Goal: Communication & Community: Connect with others

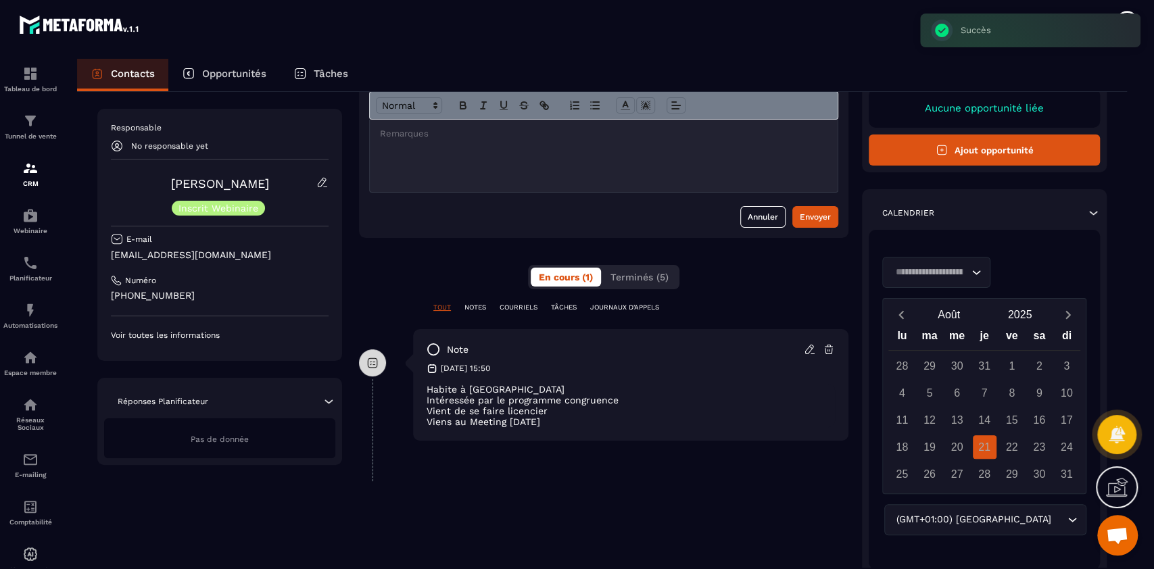
scroll to position [108, 0]
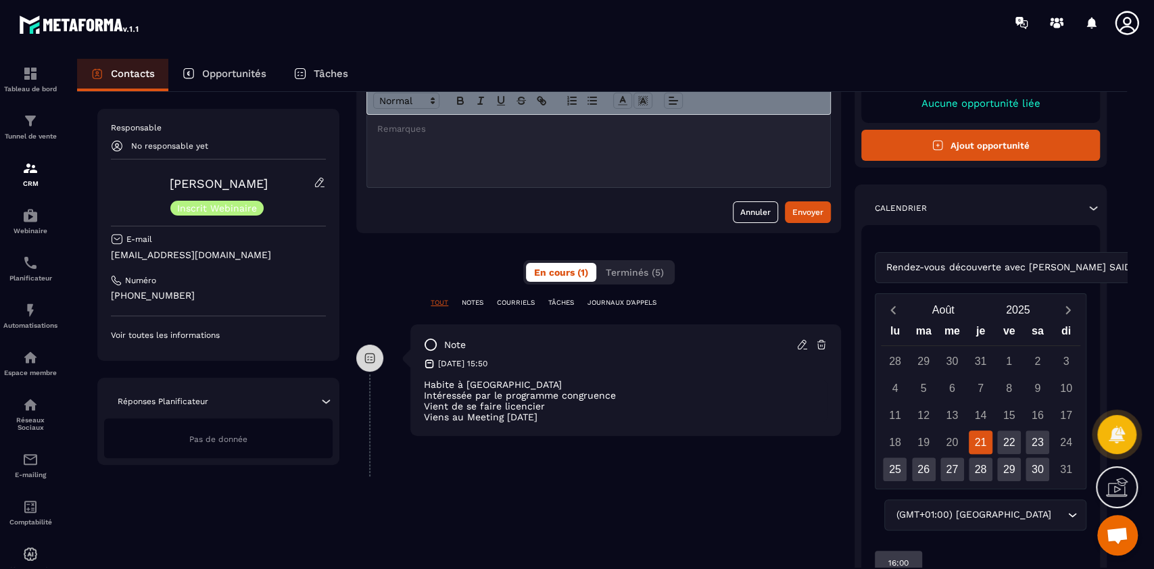
click at [515, 300] on p "COURRIELS" at bounding box center [516, 302] width 38 height 9
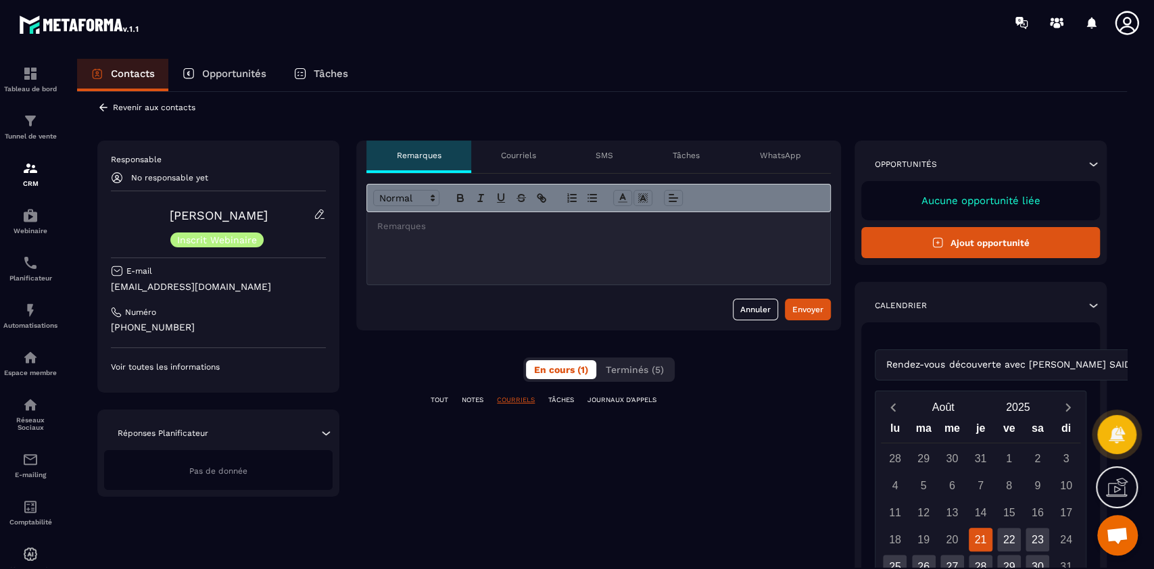
scroll to position [0, 0]
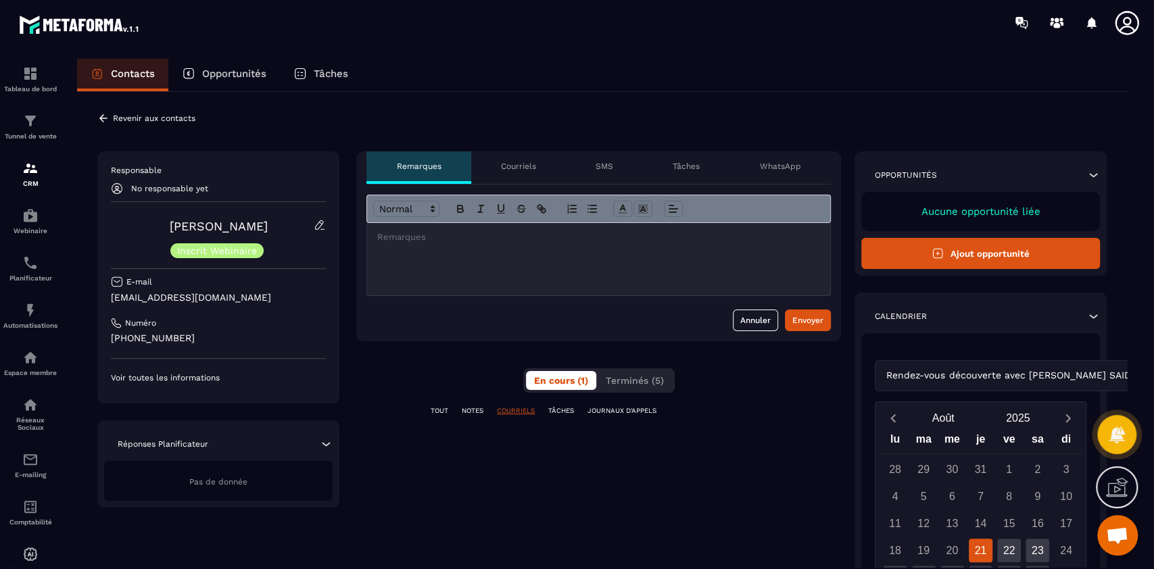
click at [509, 164] on p "Courriels" at bounding box center [518, 166] width 35 height 11
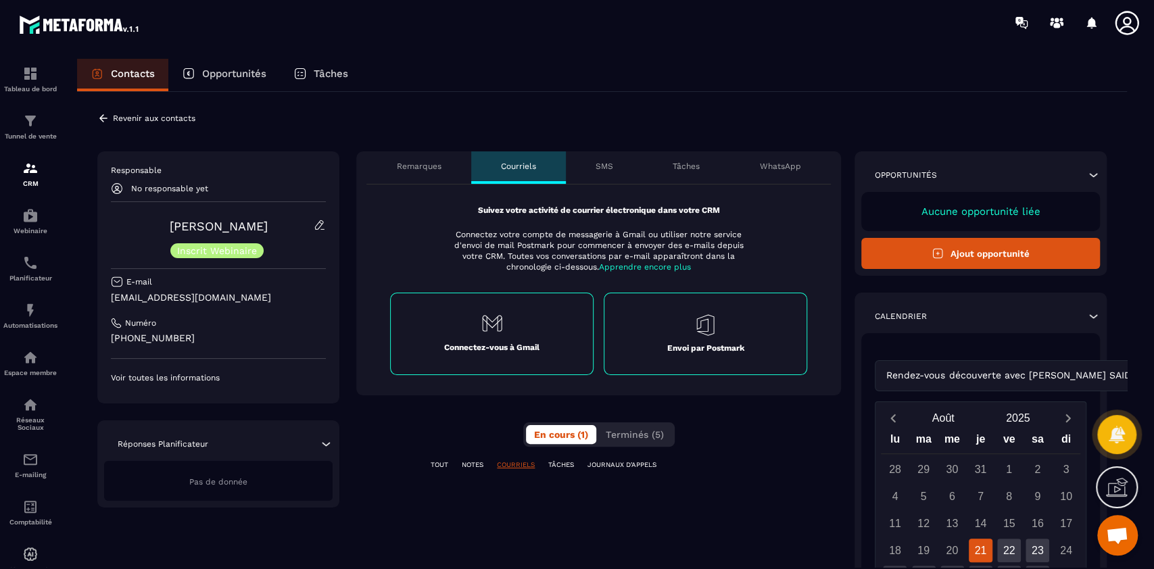
click at [701, 336] on div "Envoi par Postmark" at bounding box center [706, 334] width 204 height 83
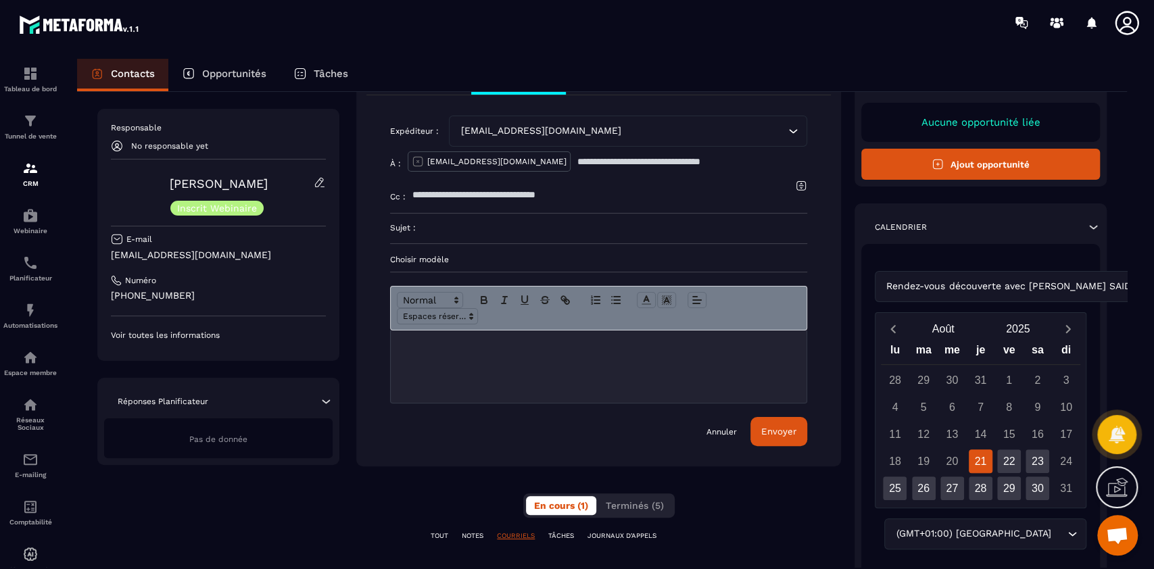
scroll to position [90, 0]
click at [533, 356] on div at bounding box center [599, 366] width 416 height 72
click at [519, 396] on div at bounding box center [599, 366] width 416 height 72
click at [518, 367] on div at bounding box center [599, 366] width 416 height 72
click at [492, 363] on div at bounding box center [599, 366] width 416 height 72
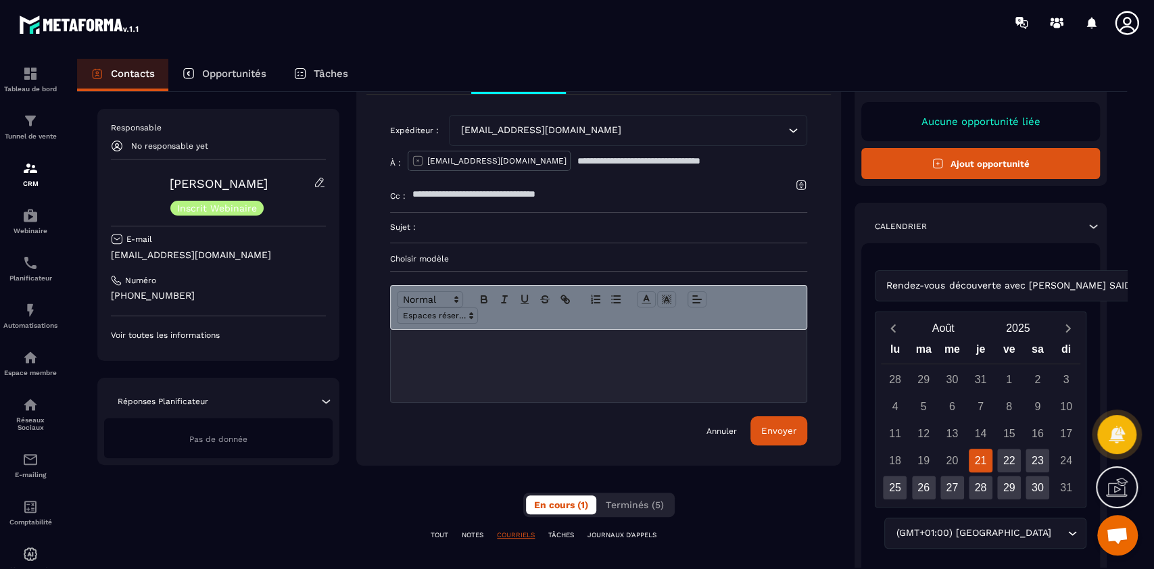
click at [578, 160] on input "text" at bounding box center [693, 161] width 230 height 30
type input "**********"
click at [486, 159] on p "[EMAIL_ADDRESS][DOMAIN_NAME]" at bounding box center [496, 161] width 139 height 11
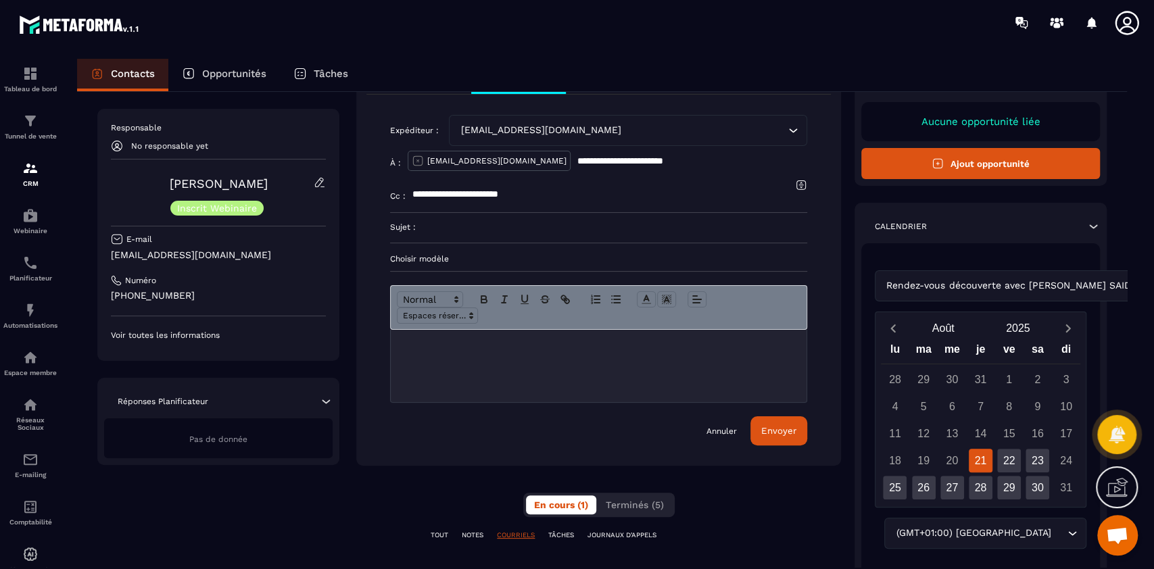
click at [724, 434] on link "Annuler" at bounding box center [722, 431] width 30 height 11
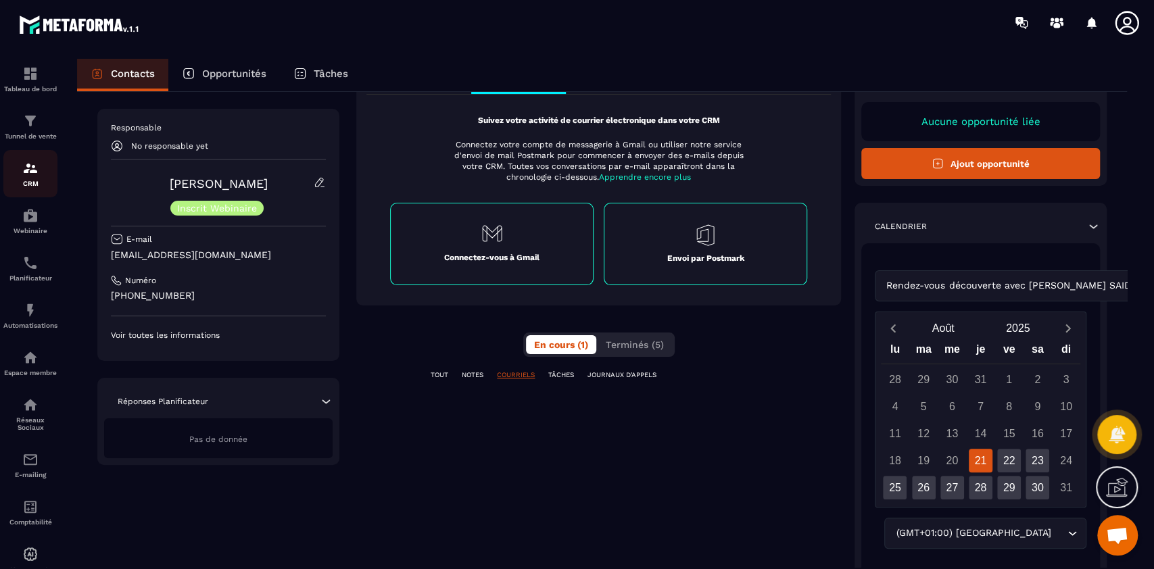
click at [27, 184] on p "CRM" at bounding box center [30, 183] width 54 height 7
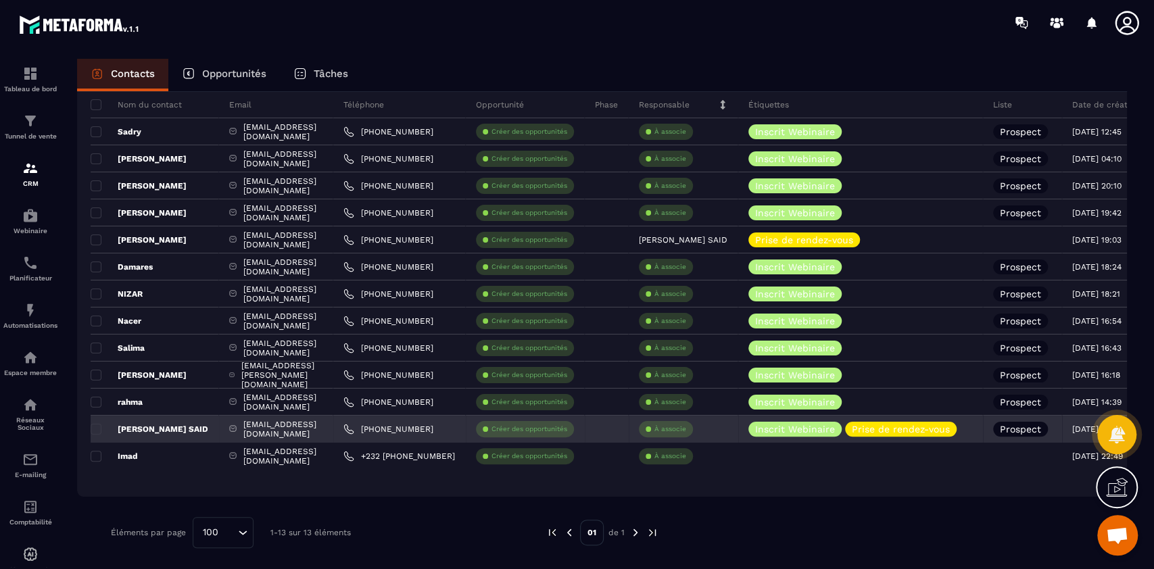
click at [254, 427] on div "[EMAIL_ADDRESS][DOMAIN_NAME]" at bounding box center [276, 429] width 114 height 27
click at [160, 426] on p "[PERSON_NAME] SAID" at bounding box center [150, 429] width 118 height 11
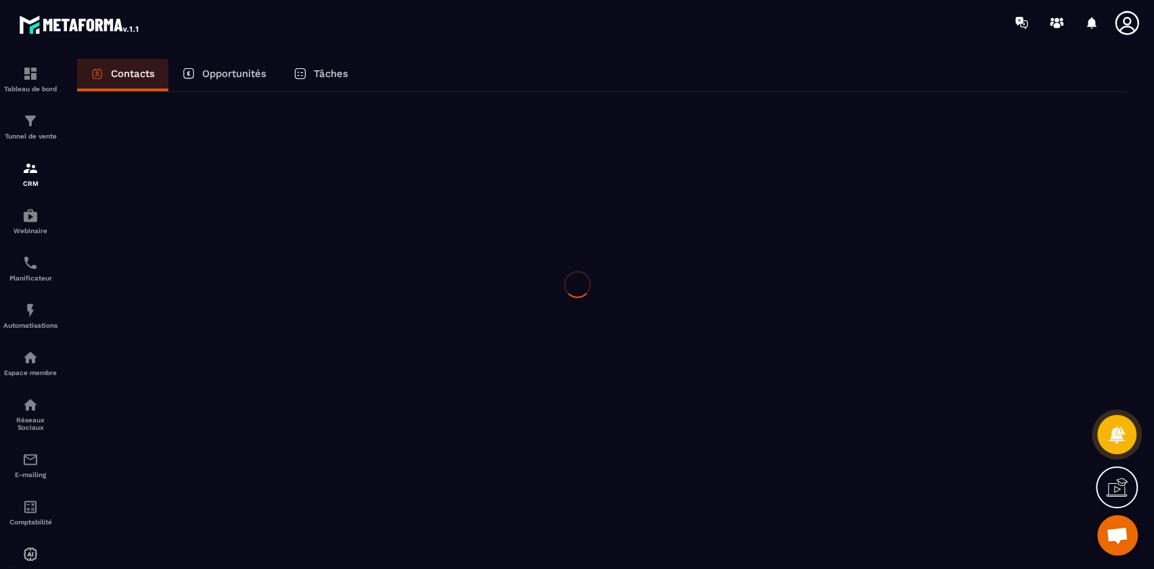
click at [160, 426] on div at bounding box center [577, 284] width 1154 height 569
